Goal: Task Accomplishment & Management: Complete application form

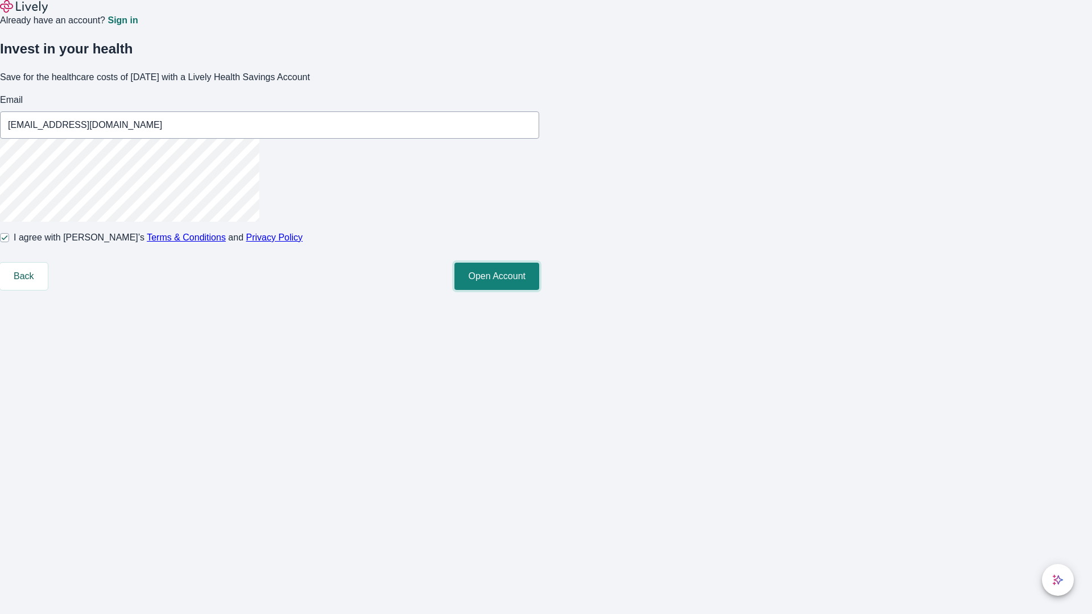
click at [539, 290] on button "Open Account" at bounding box center [496, 276] width 85 height 27
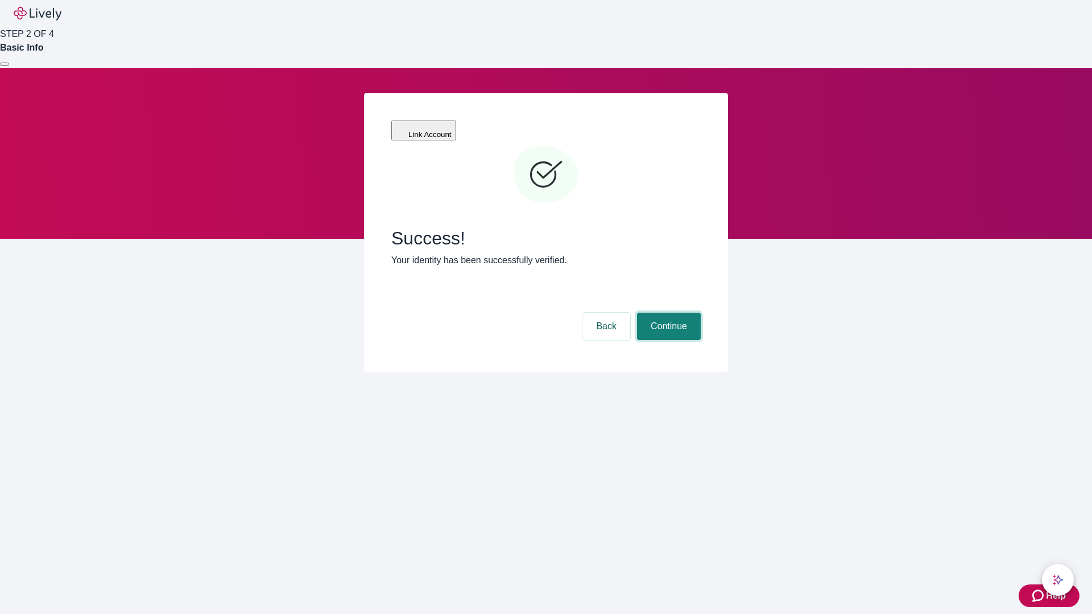
click at [667, 313] on button "Continue" at bounding box center [669, 326] width 64 height 27
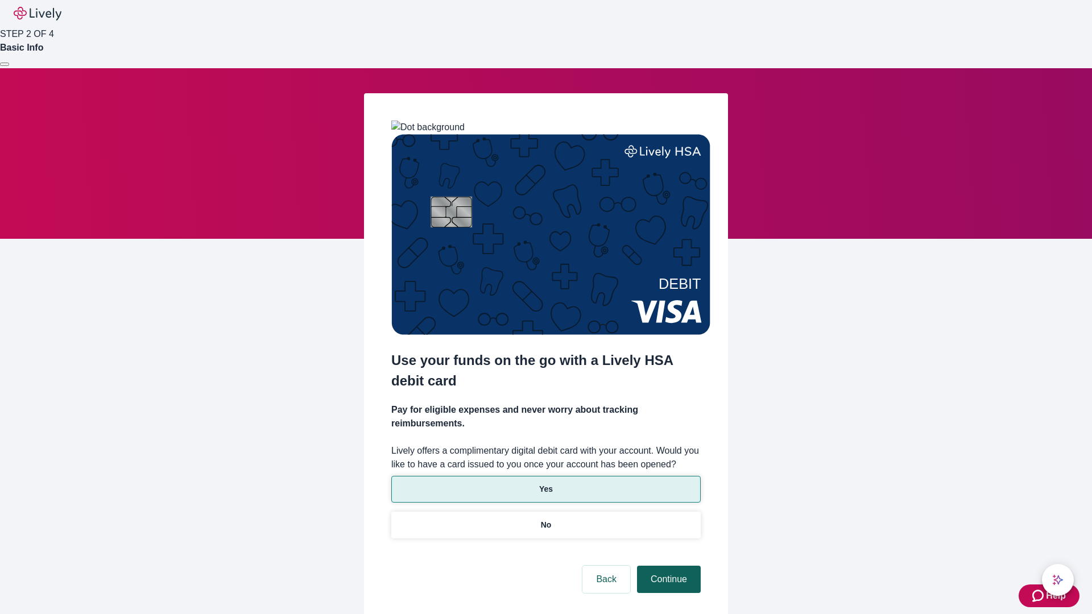
click at [545, 519] on p "No" at bounding box center [546, 525] width 11 height 12
click at [667, 566] on button "Continue" at bounding box center [669, 579] width 64 height 27
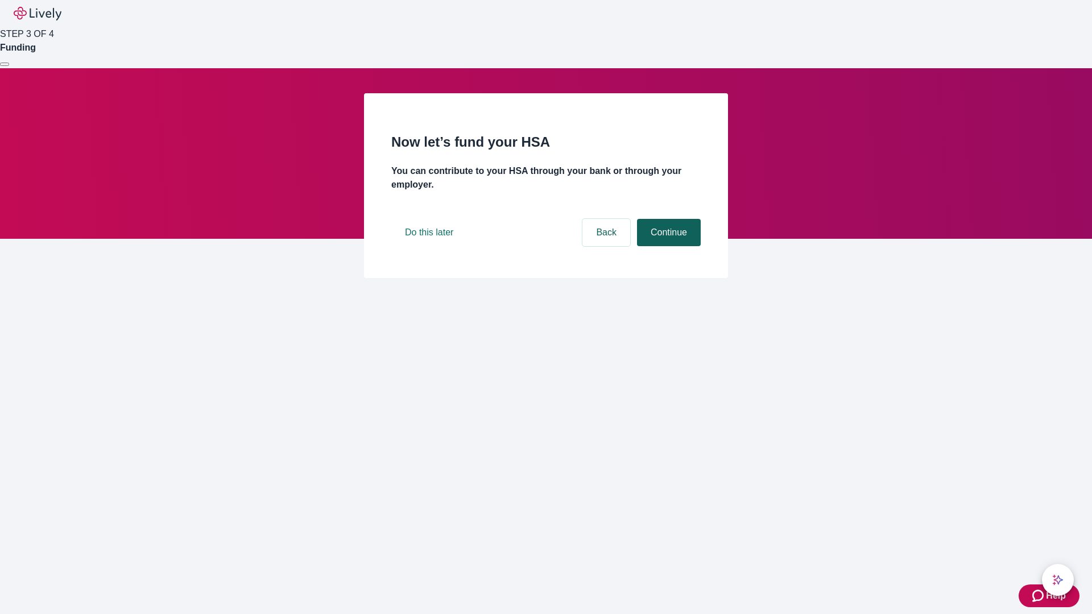
click at [667, 246] on button "Continue" at bounding box center [669, 232] width 64 height 27
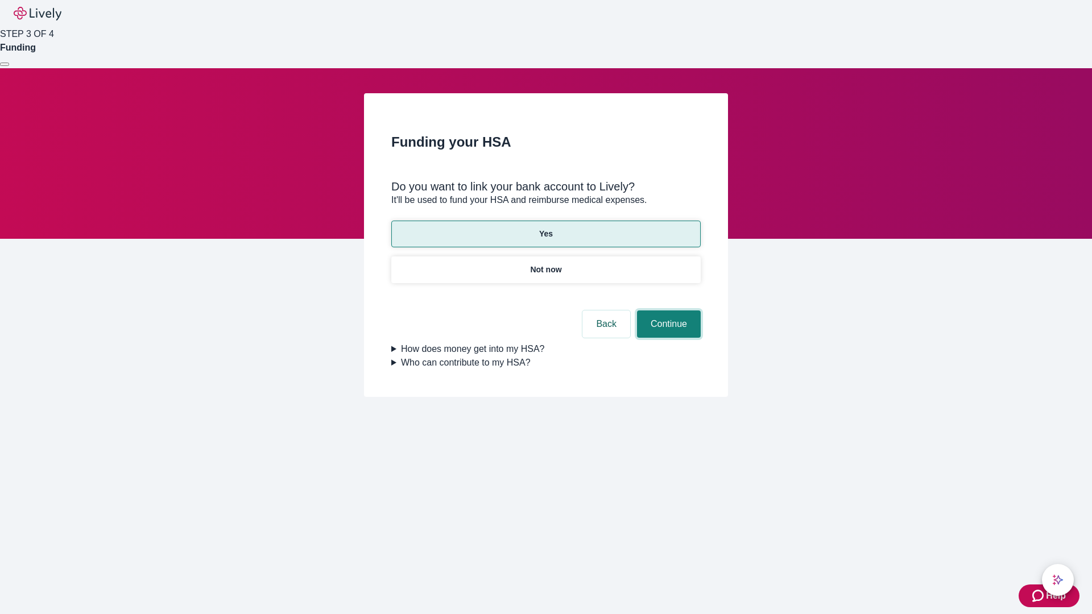
click at [667, 310] on button "Continue" at bounding box center [669, 323] width 64 height 27
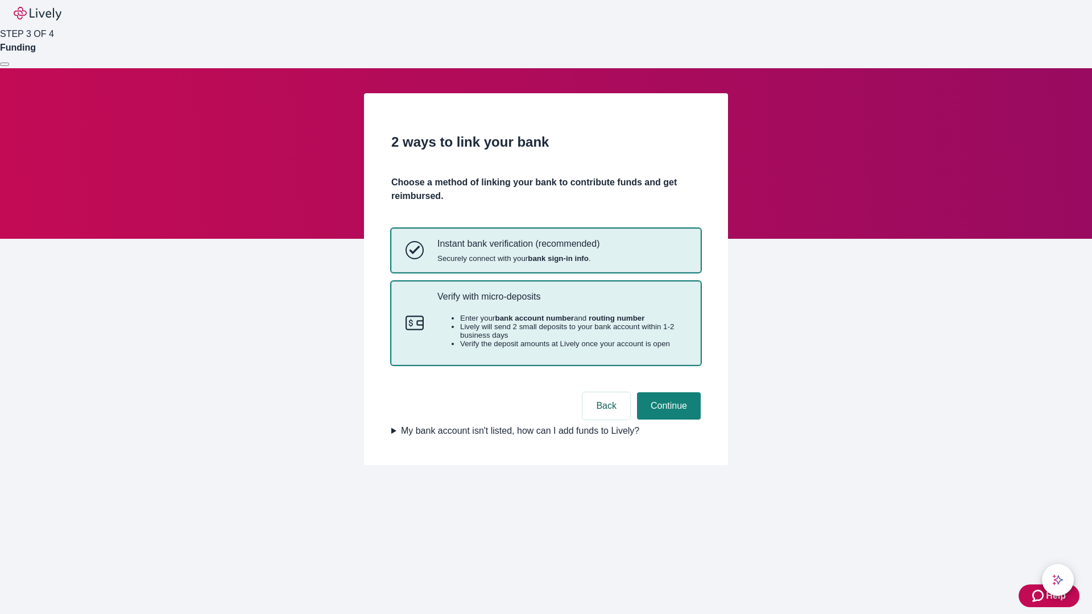
click at [561, 302] on p "Verify with micro-deposits" at bounding box center [561, 296] width 249 height 11
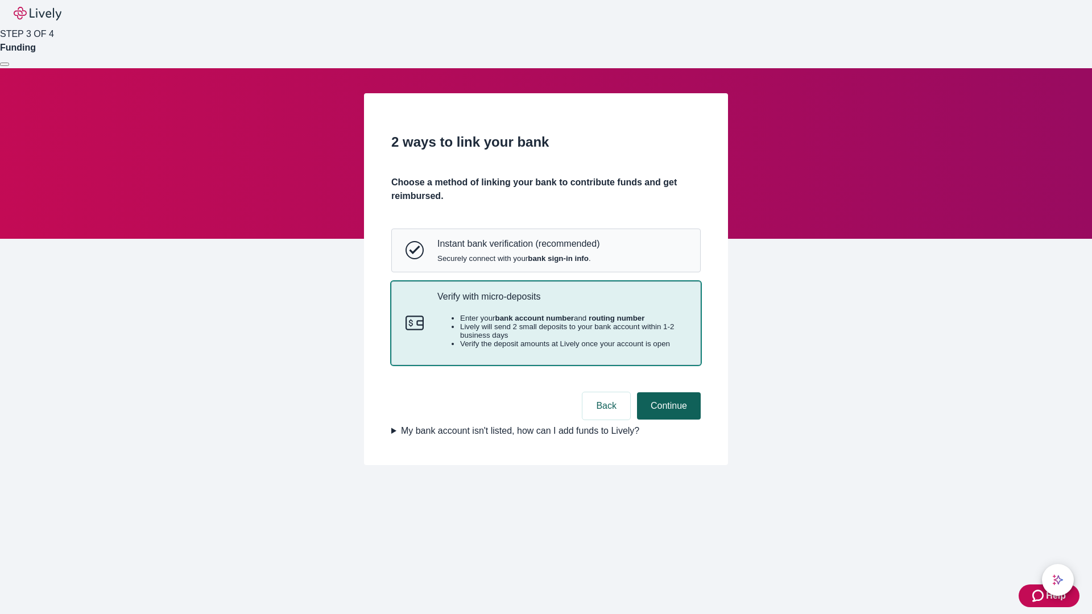
click at [667, 420] on button "Continue" at bounding box center [669, 405] width 64 height 27
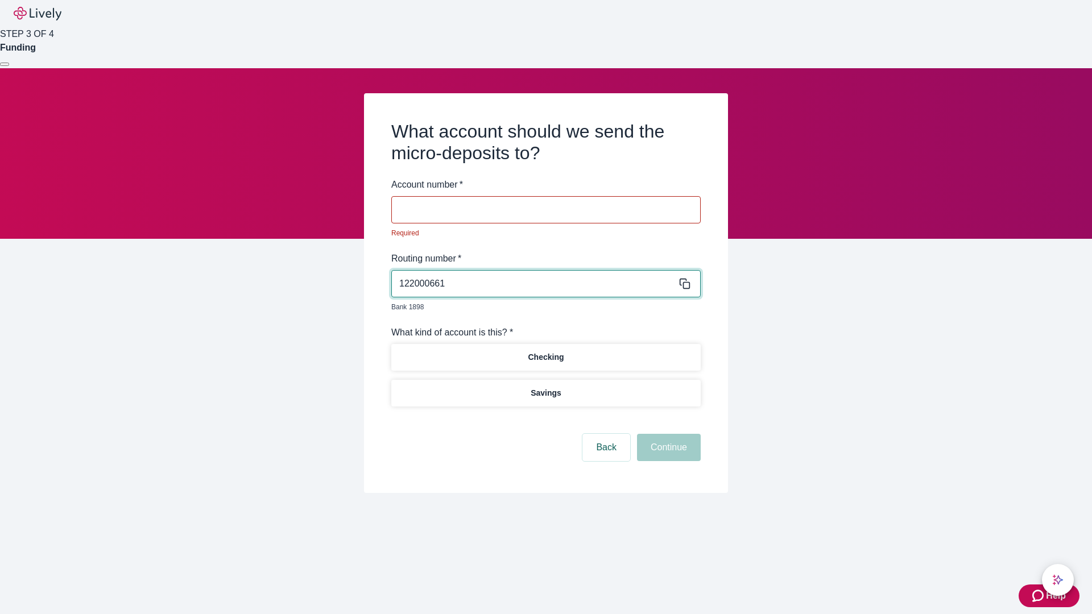
type input "122000661"
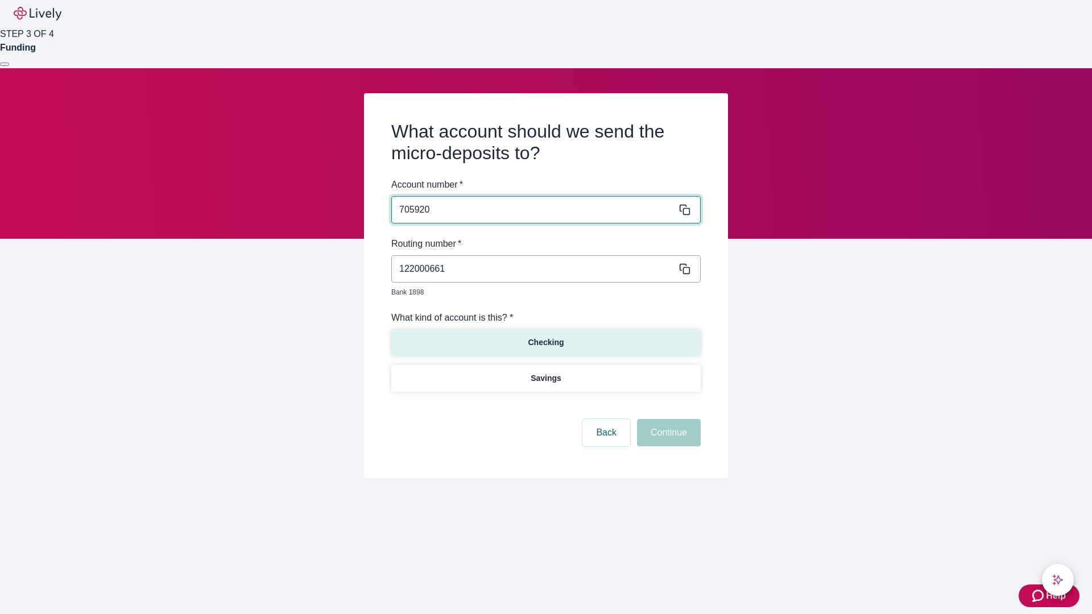
type input "705920"
click at [545, 337] on p "Checking" at bounding box center [546, 343] width 36 height 12
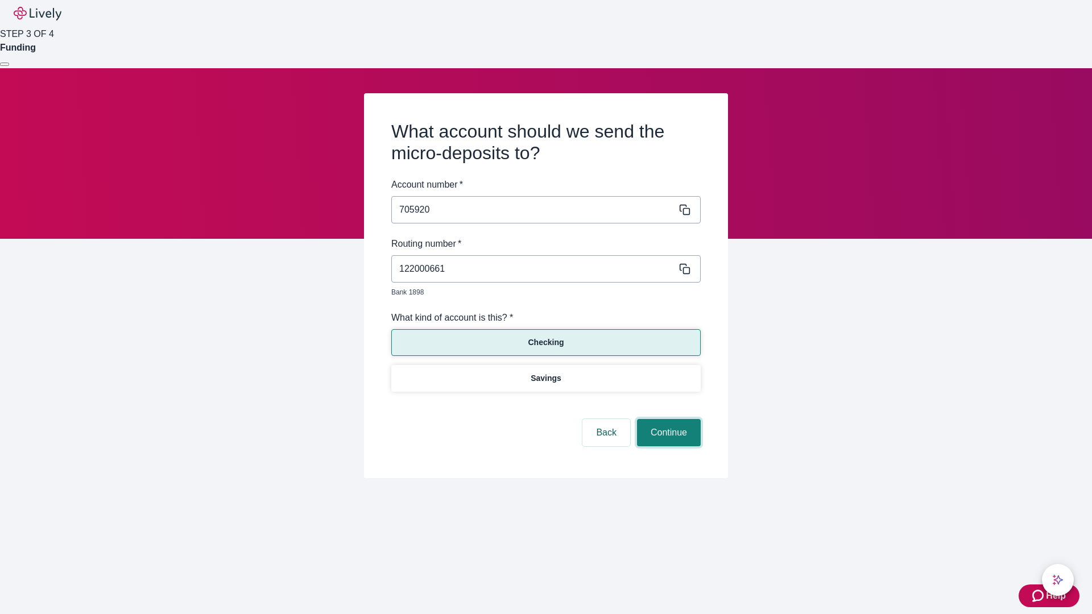
click at [667, 420] on button "Continue" at bounding box center [669, 432] width 64 height 27
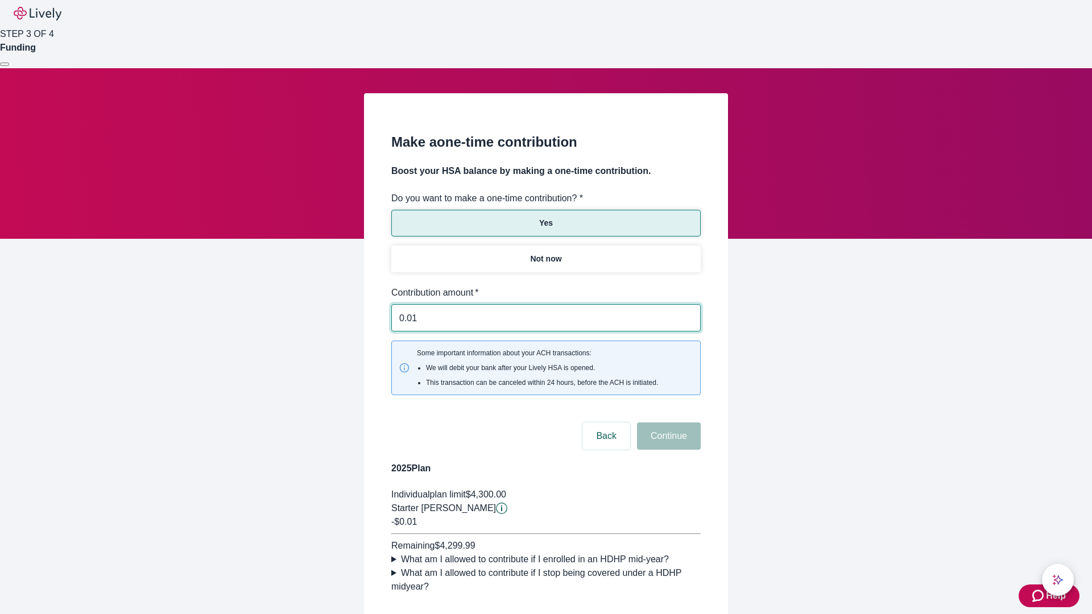
type input "0.01"
click at [667, 423] on button "Continue" at bounding box center [669, 436] width 64 height 27
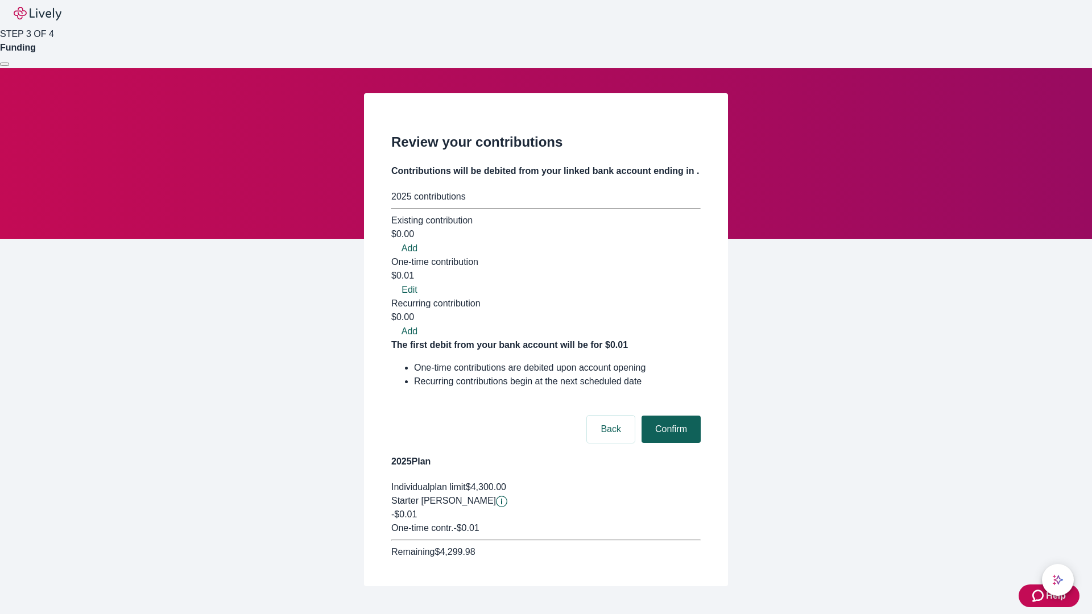
click at [669, 416] on button "Confirm" at bounding box center [670, 429] width 59 height 27
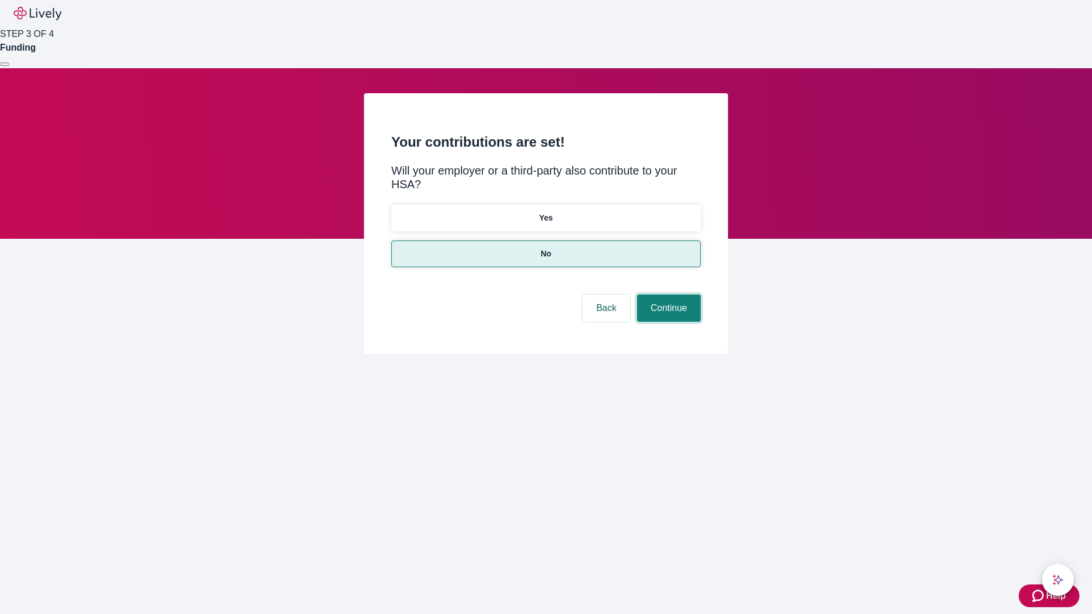
click at [667, 295] on button "Continue" at bounding box center [669, 308] width 64 height 27
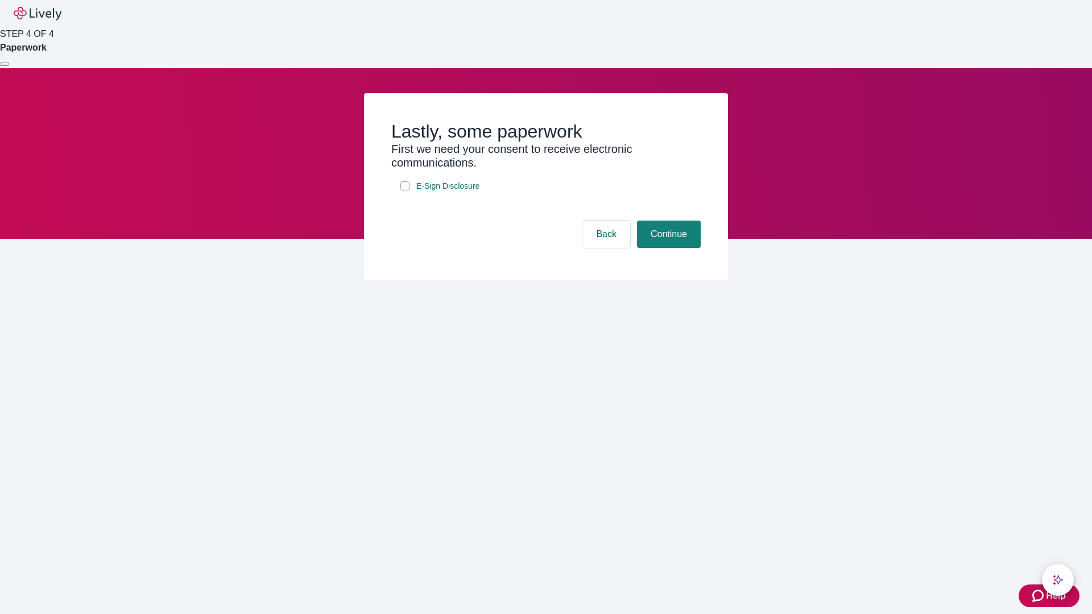
click at [405, 191] on input "E-Sign Disclosure" at bounding box center [404, 185] width 9 height 9
checkbox input "true"
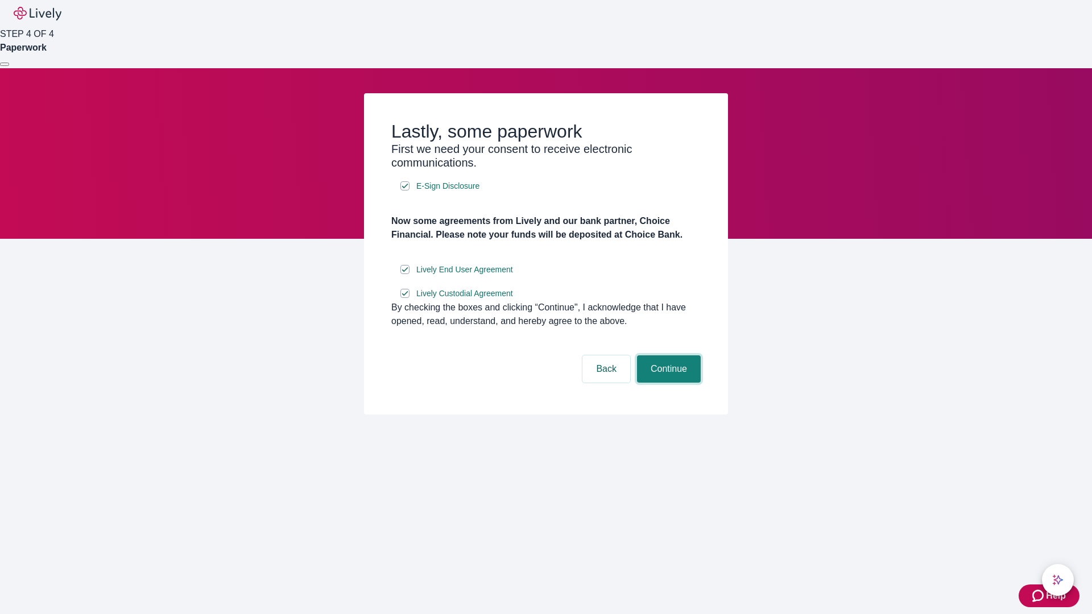
click at [667, 383] on button "Continue" at bounding box center [669, 368] width 64 height 27
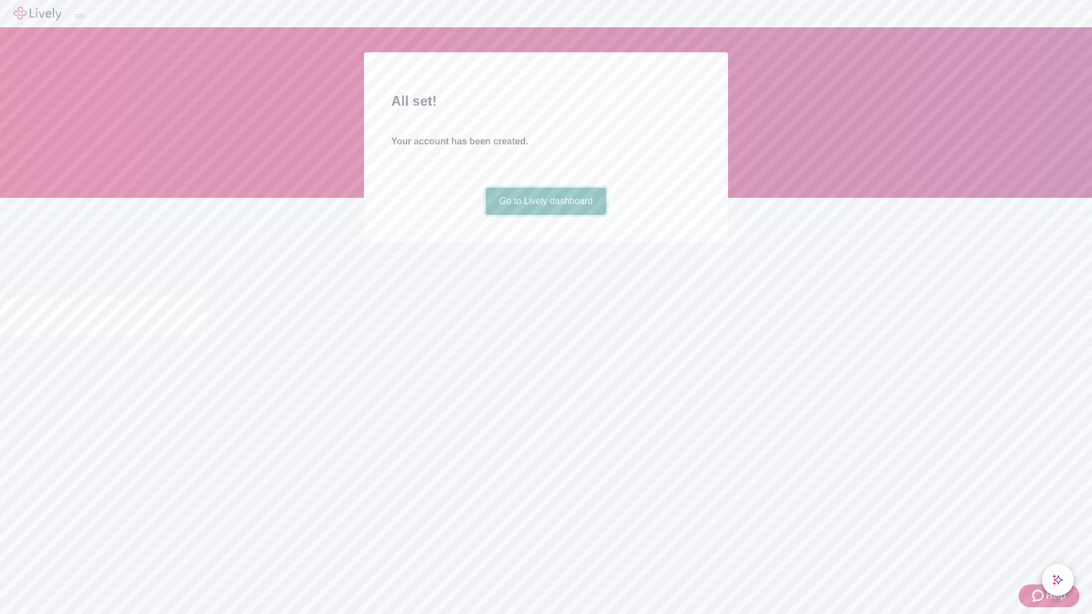
click at [545, 215] on link "Go to Lively dashboard" at bounding box center [546, 201] width 121 height 27
